Goal: Information Seeking & Learning: Understand process/instructions

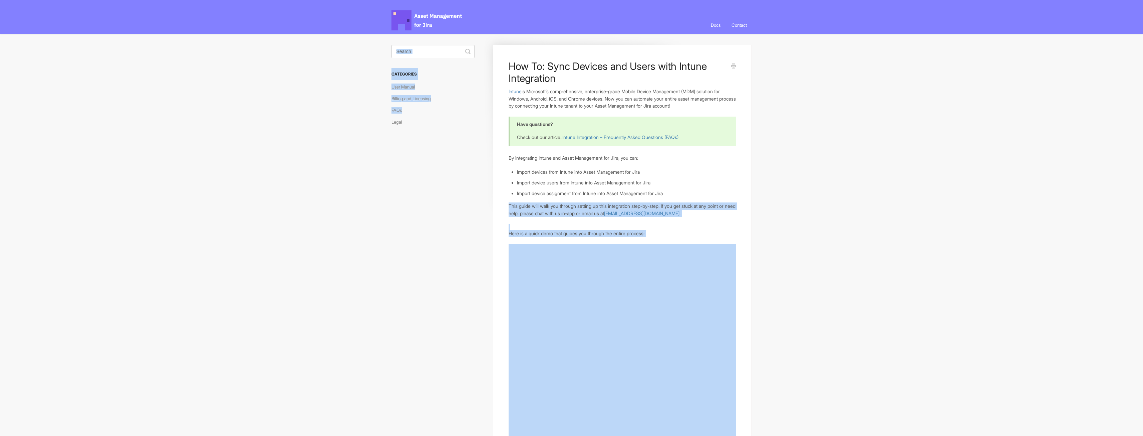
drag, startPoint x: 36, startPoint y: 296, endPoint x: 434, endPoint y: 217, distance: 405.3
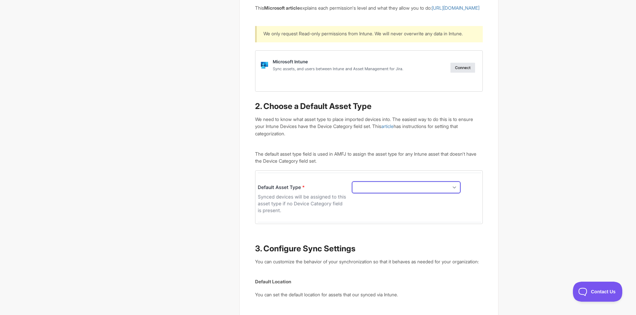
scroll to position [601, 0]
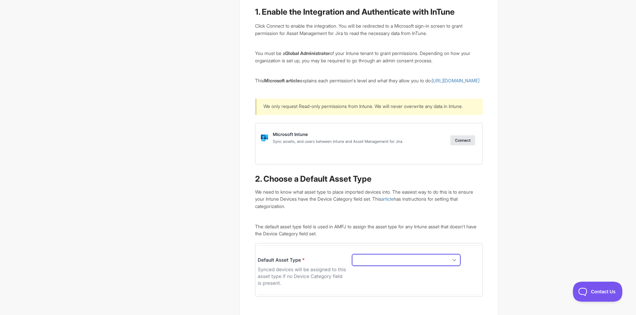
drag, startPoint x: 565, startPoint y: 73, endPoint x: 569, endPoint y: 41, distance: 32.6
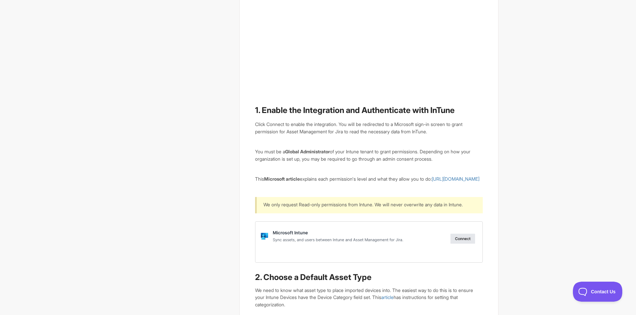
drag, startPoint x: 346, startPoint y: 148, endPoint x: 345, endPoint y: 139, distance: 9.0
click at [437, 127] on div "Click Connect to enable the integration. You will be redirected to a Microsoft …" at bounding box center [368, 129] width 227 height 14
click at [308, 154] on b "Global Administrator" at bounding box center [307, 153] width 45 height 6
click at [330, 154] on b "Global Administrator" at bounding box center [307, 153] width 45 height 6
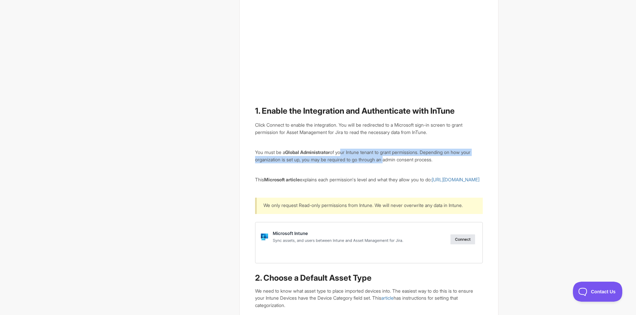
drag, startPoint x: 398, startPoint y: 158, endPoint x: 421, endPoint y: 156, distance: 22.8
click at [399, 158] on p "You must be a Global Administrator of your Intune tenant to grant permissions. …" at bounding box center [368, 156] width 227 height 14
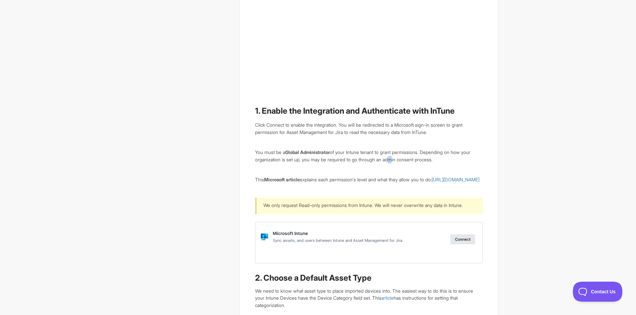
click at [412, 157] on p "You must be a Global Administrator of your Intune tenant to grant permissions. …" at bounding box center [368, 156] width 227 height 14
drag, startPoint x: 430, startPoint y: 155, endPoint x: 444, endPoint y: 163, distance: 15.9
click at [444, 163] on p "You must be a Global Administrator of your Intune tenant to grant permissions. …" at bounding box center [368, 156] width 227 height 14
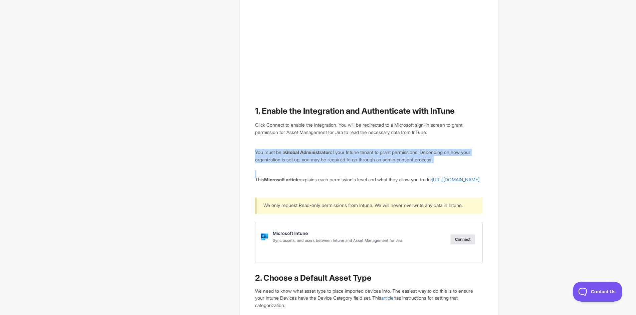
click at [432, 183] on link "[URL][DOMAIN_NAME]" at bounding box center [456, 180] width 48 height 6
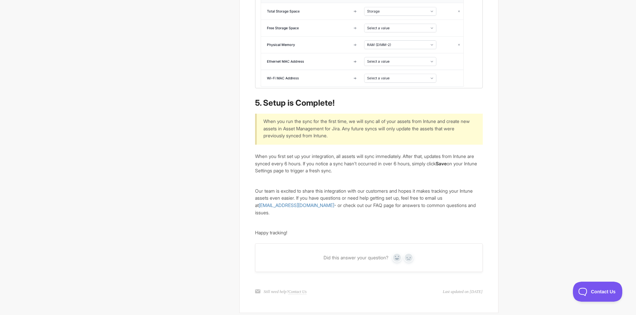
scroll to position [1604, 0]
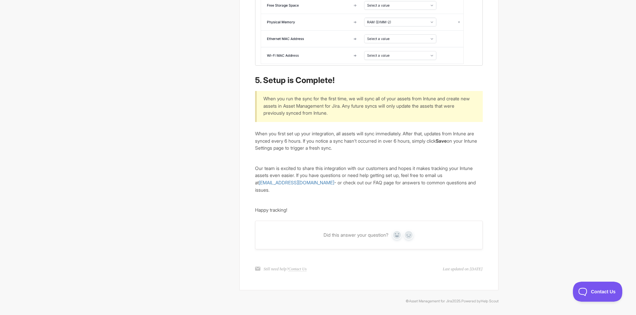
drag, startPoint x: 83, startPoint y: 83, endPoint x: 88, endPoint y: 62, distance: 21.0
